Goal: Transaction & Acquisition: Purchase product/service

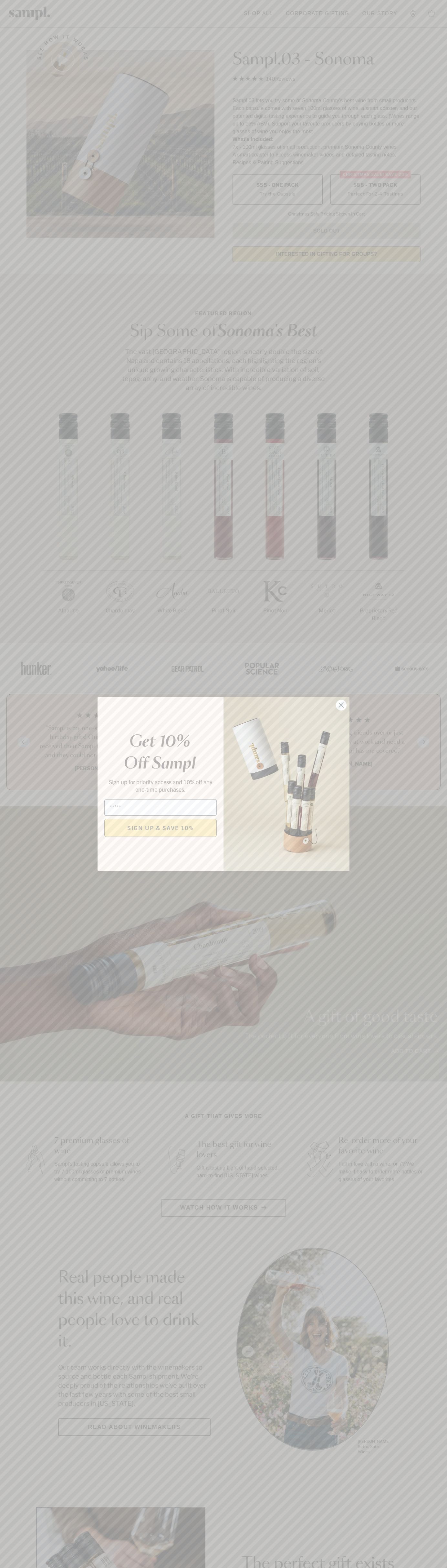
click at [341, 705] on icon "Close dialog" at bounding box center [341, 705] width 4 height 4
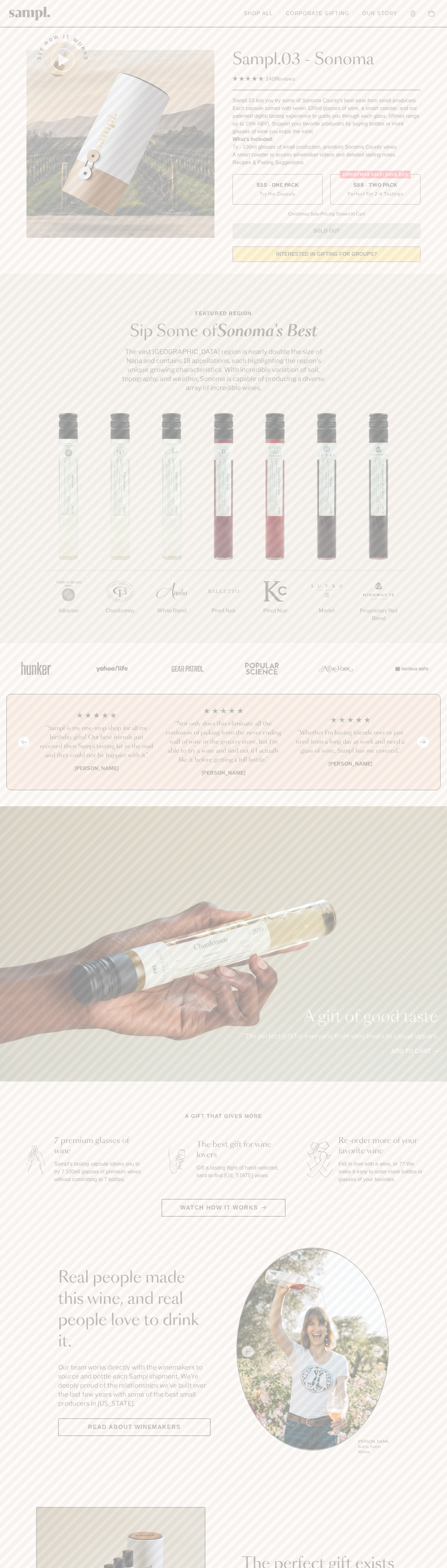
click at [375, 186] on span "$88 - Two Pack" at bounding box center [375, 185] width 44 height 7
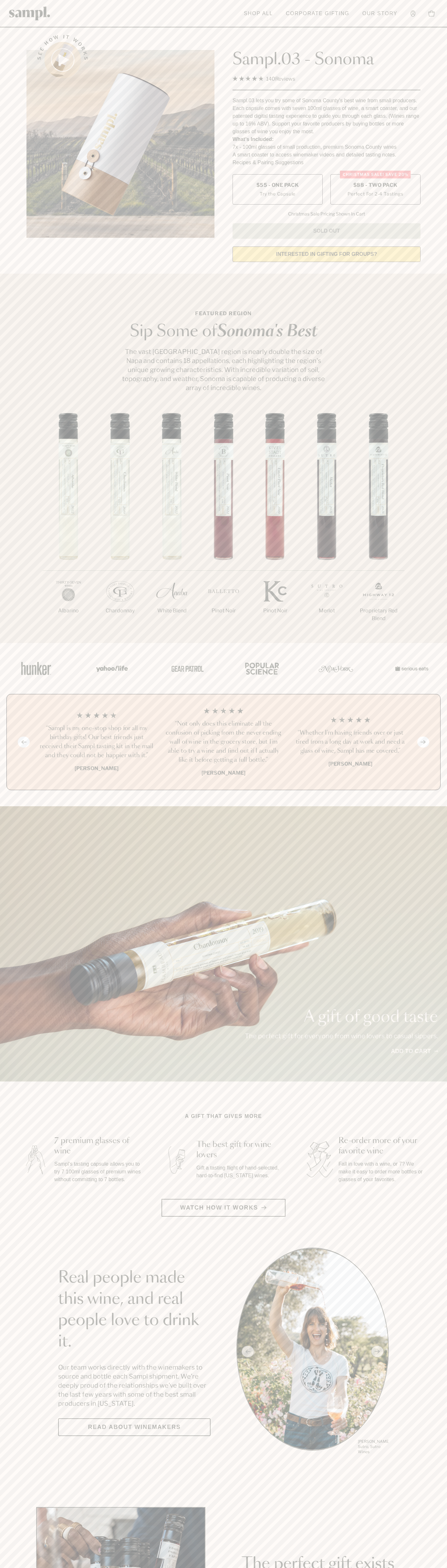
click at [224, 743] on h3 "“Not only does this eliminate all the confusion of picking from the never endin…" at bounding box center [223, 742] width 116 height 45
click at [116, 4] on header "Toggle navigation menu Shop All Corporate Gifting Our Story Account Story Shop …" at bounding box center [224, 13] width 447 height 27
click at [432, 1426] on section "Real people made this wine, and real people love to drink it. Our team works di…" at bounding box center [224, 1351] width 447 height 208
click at [66, 1567] on html "Skip to main content Toggle navigation menu Shop All Corporate Gifting Our Stor…" at bounding box center [224, 1513] width 447 height 3026
click at [12, 1452] on section "Real people made this wine, and real people love to drink it. Our team works di…" at bounding box center [224, 1351] width 447 height 208
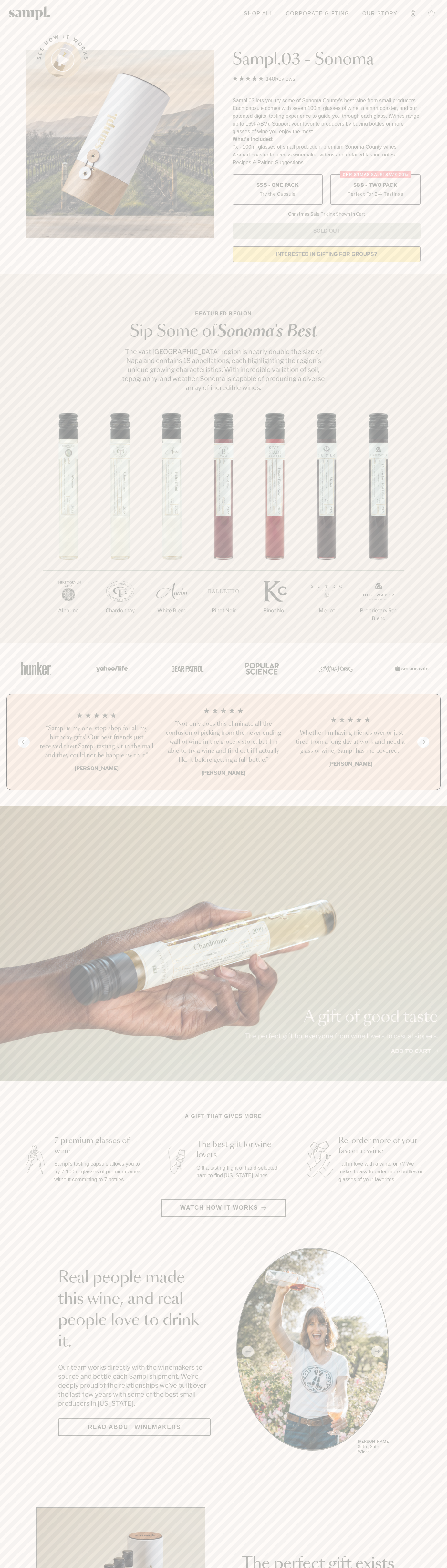
click at [375, 190] on label "Christmas SALE! Save 20% $88 - Two Pack Perfect For 2-4 Tastings" at bounding box center [375, 189] width 90 height 30
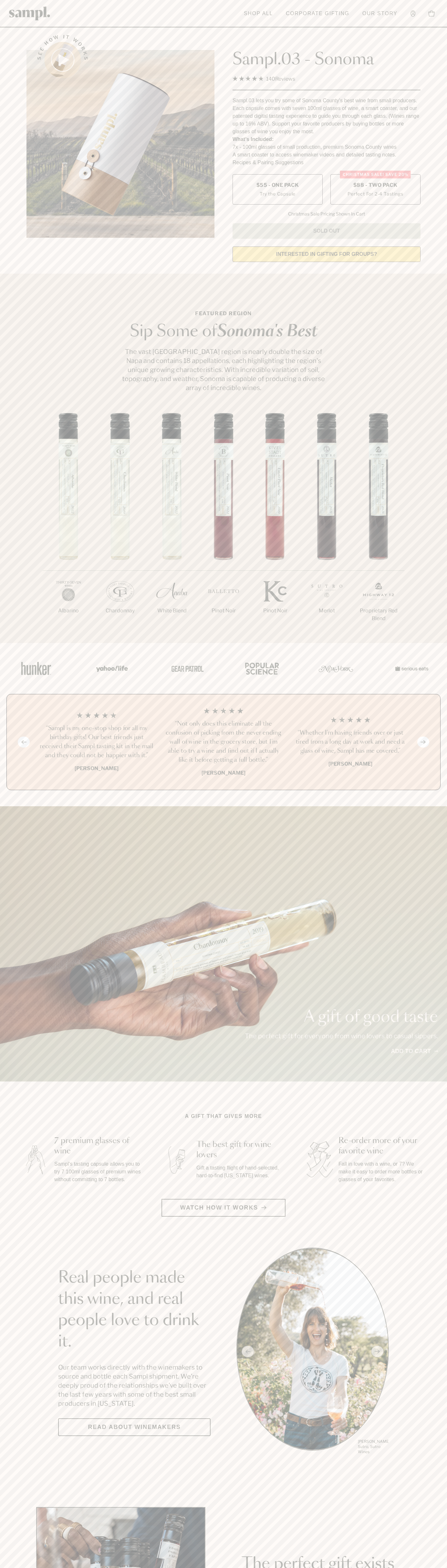
click at [224, 743] on h3 "“Not only does this eliminate all the confusion of picking from the never endin…" at bounding box center [223, 742] width 116 height 45
